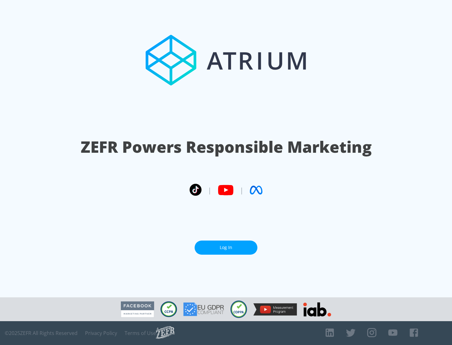
click at [226, 248] on link "Log In" at bounding box center [226, 248] width 63 height 14
